Goal: Check status: Check status

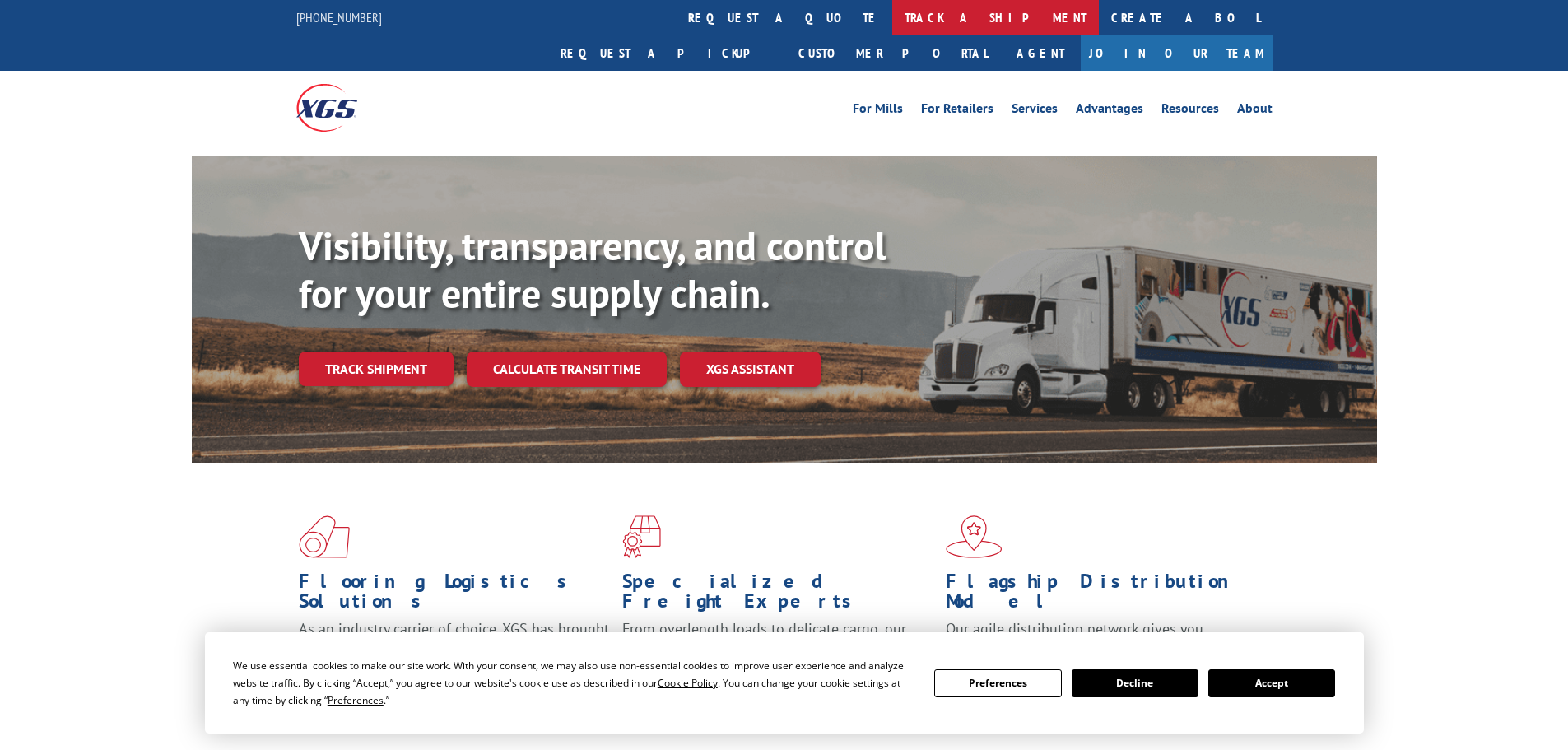
click at [892, 14] on link "track a shipment" at bounding box center [995, 17] width 206 height 35
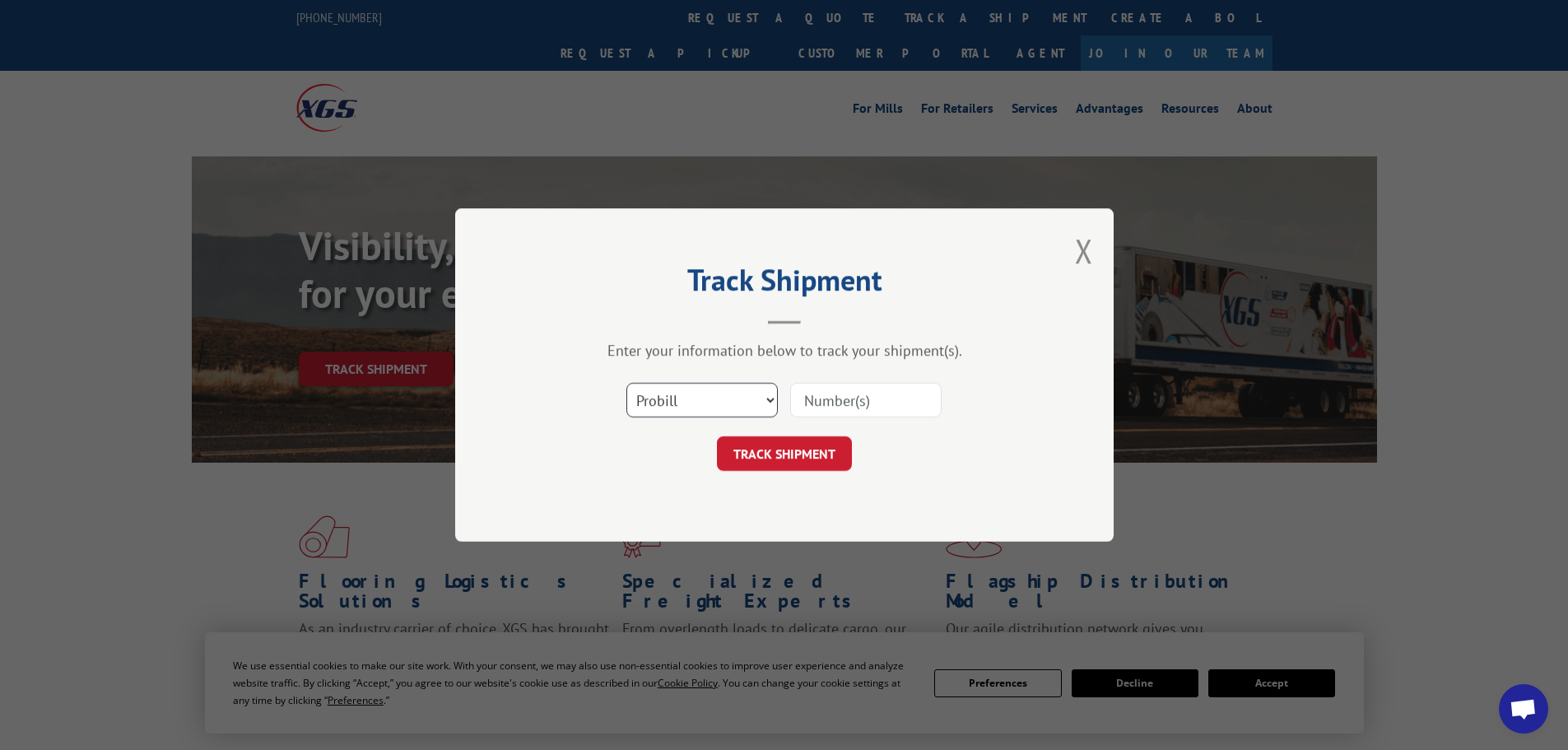
click at [676, 389] on select "Select category... Probill BOL PO" at bounding box center [702, 400] width 151 height 34
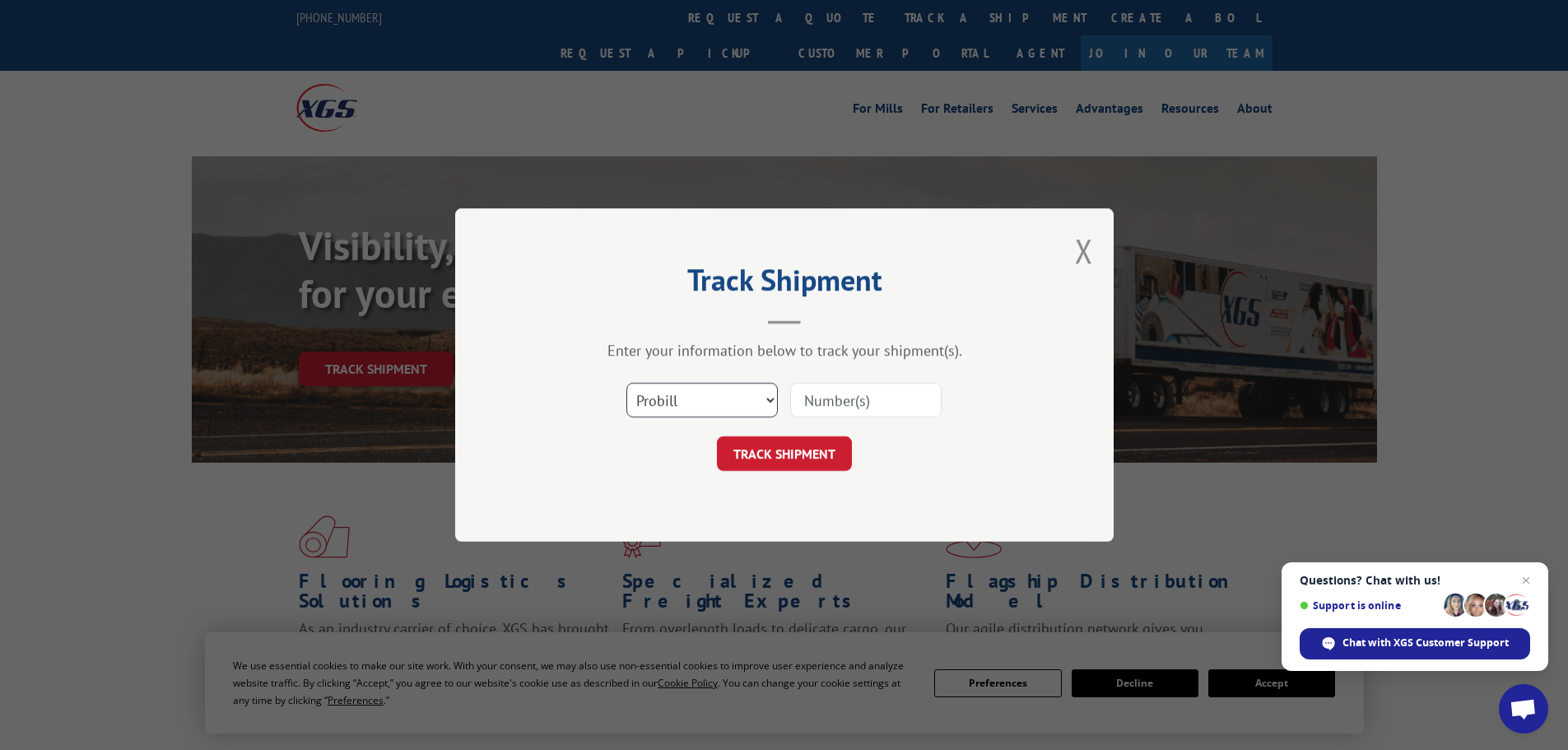
select select "bol"
click at [626, 383] on select "Select category... Probill BOL PO" at bounding box center [702, 400] width 151 height 34
click at [836, 402] on input at bounding box center [866, 400] width 151 height 34
paste input "5628885"
click at [807, 398] on input "5628885" at bounding box center [866, 400] width 151 height 34
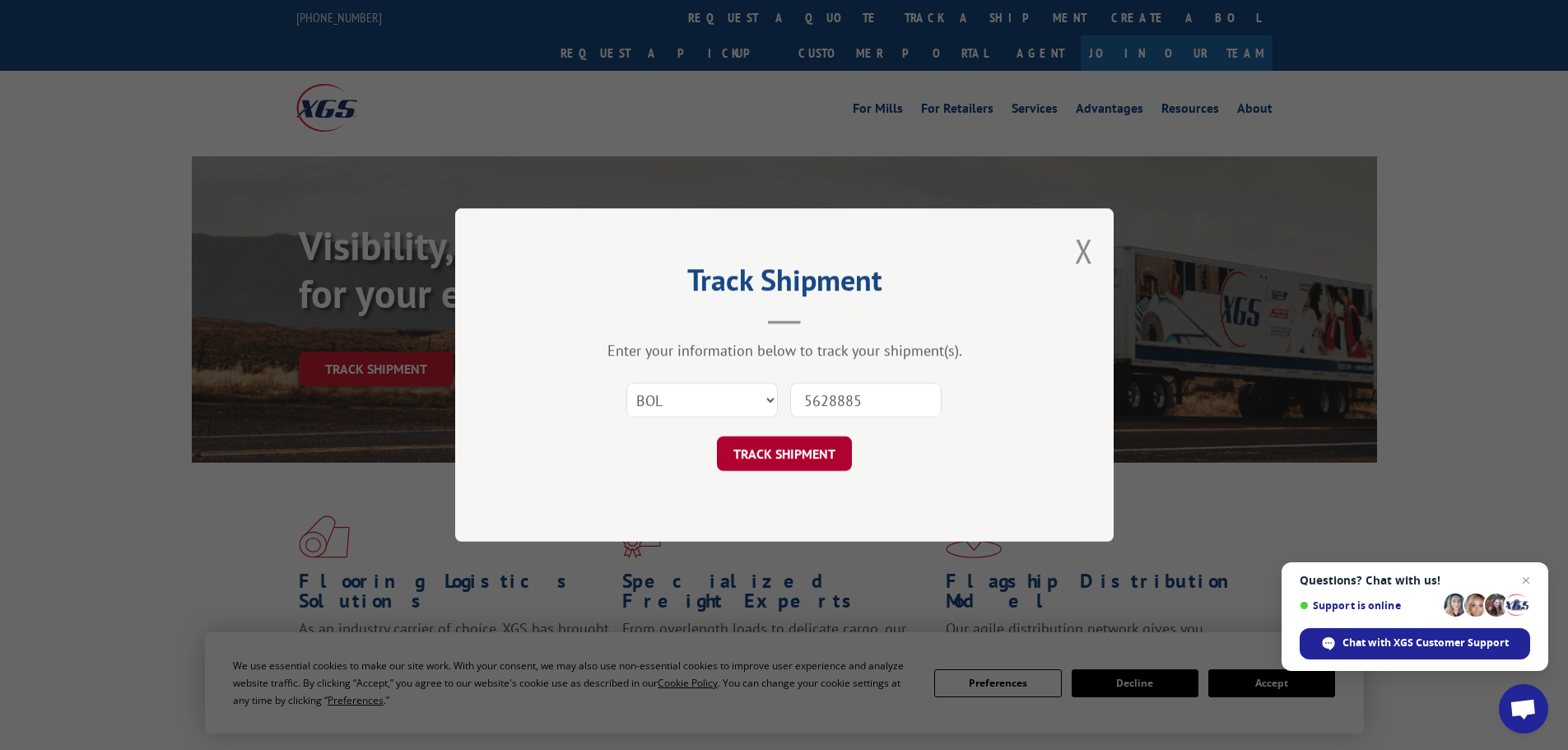
type input "5628885"
click at [811, 452] on button "TRACK SHIPMENT" at bounding box center [785, 453] width 135 height 34
